Goal: Task Accomplishment & Management: Manage account settings

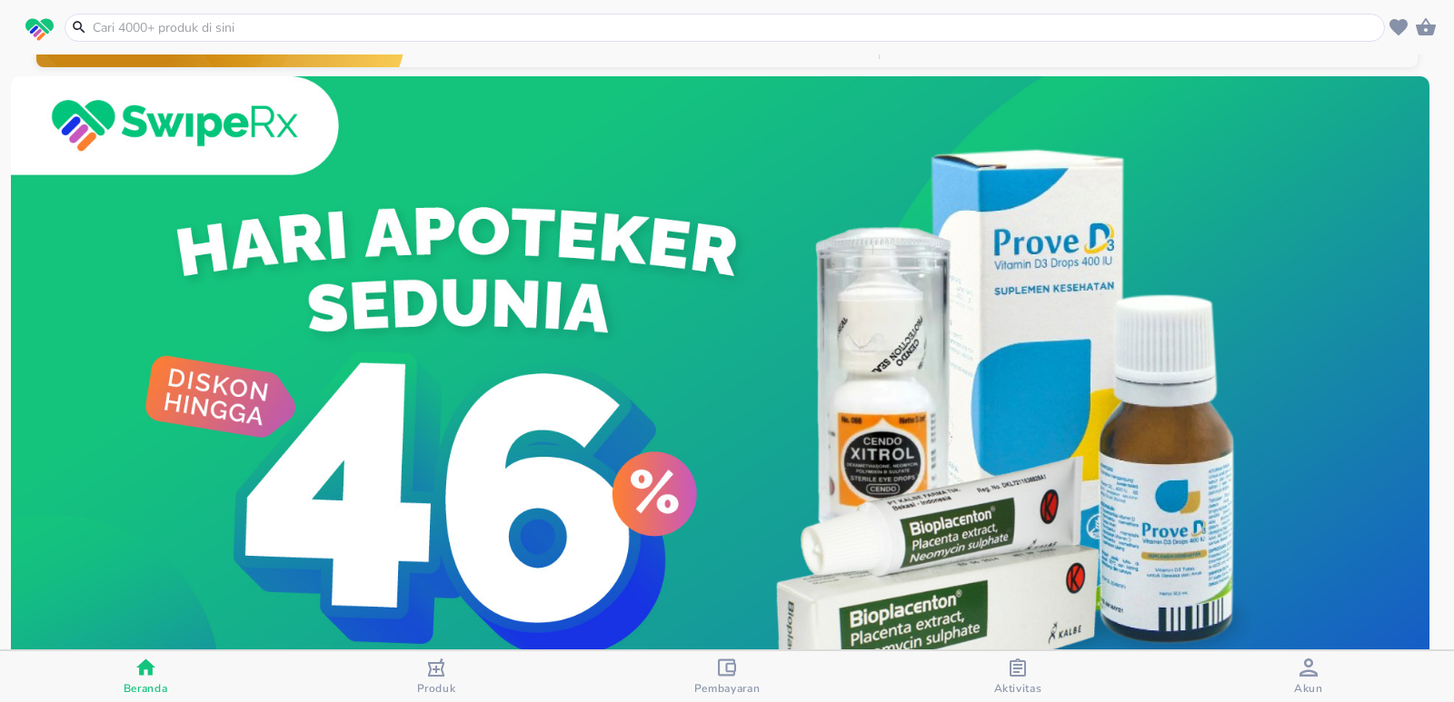
scroll to position [91, 0]
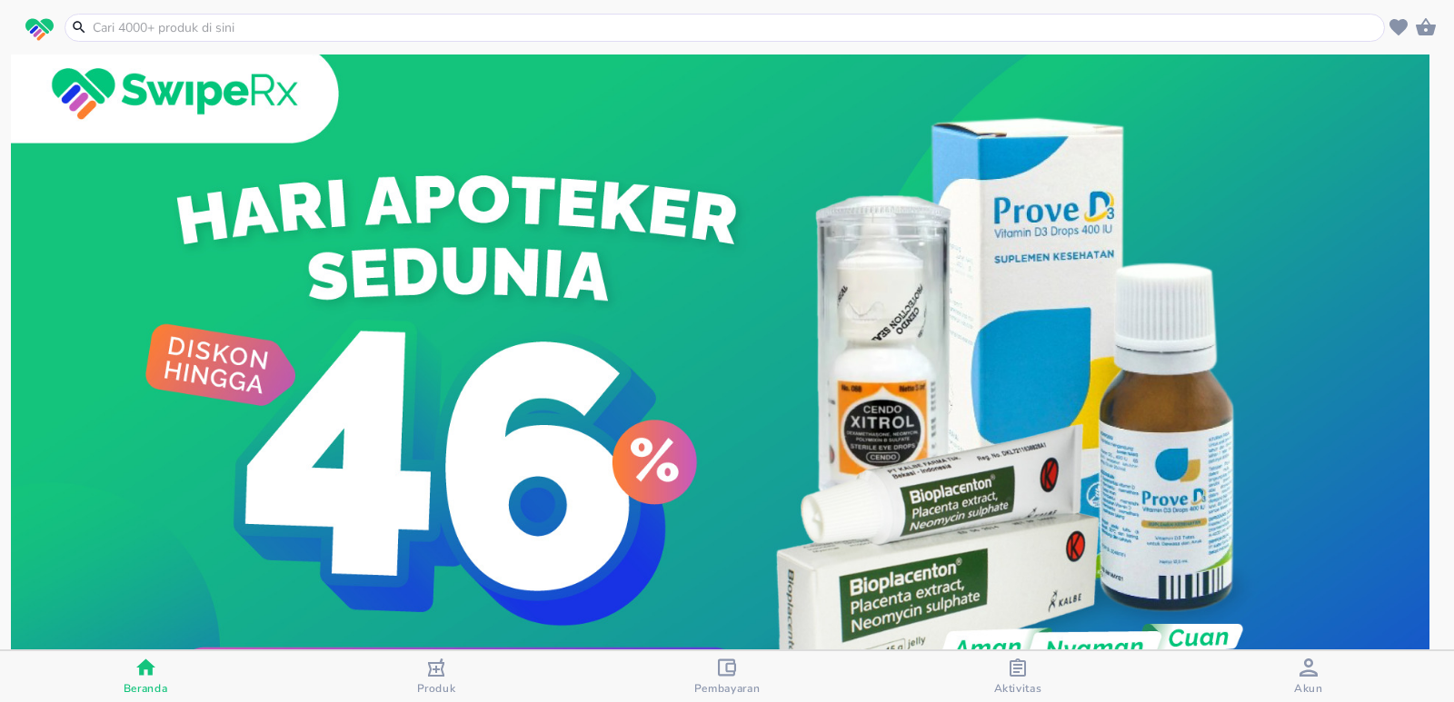
click at [750, 668] on div "Pembayaran" at bounding box center [727, 677] width 66 height 37
